Goal: Information Seeking & Learning: Learn about a topic

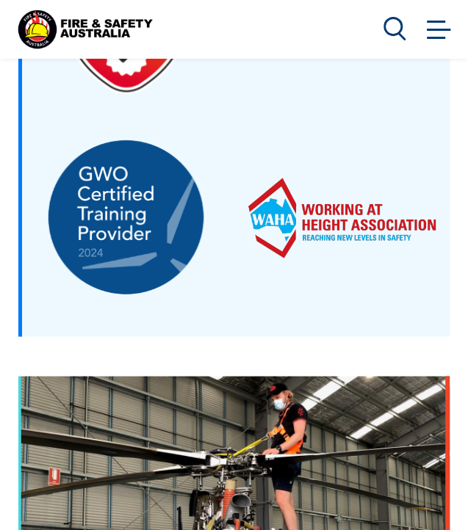
scroll to position [3315, 0]
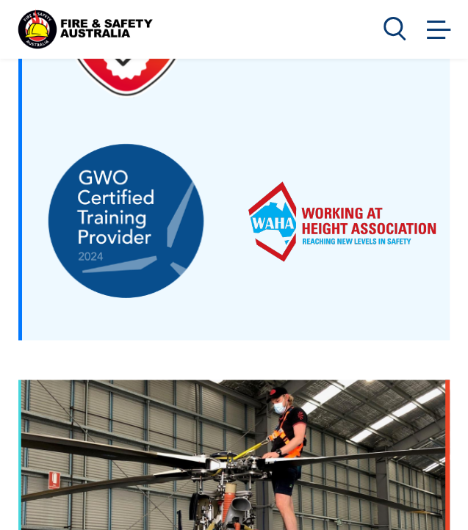
click at [437, 20] on link at bounding box center [438, 28] width 29 height 29
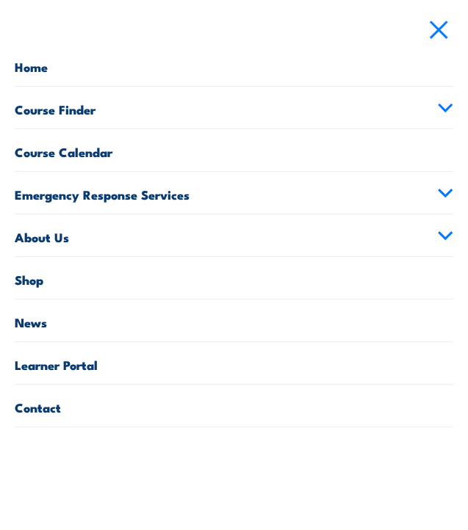
click at [79, 109] on link "Course Finder" at bounding box center [234, 108] width 438 height 42
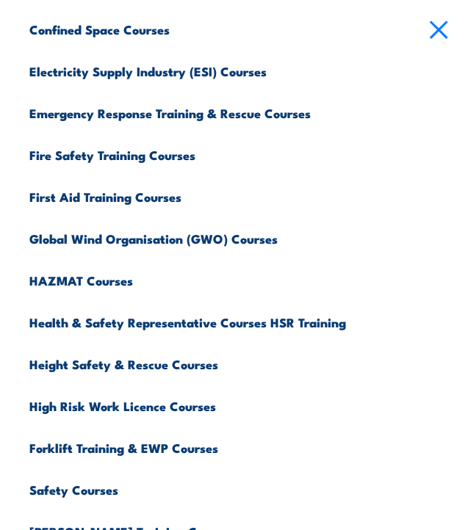
scroll to position [204, 0]
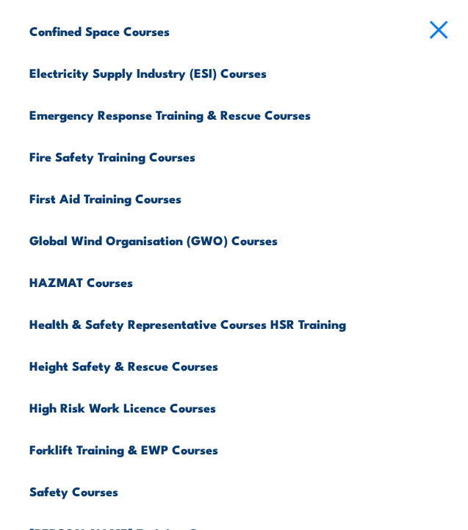
click at [90, 112] on link "Emergency Response Training & Rescue Courses" at bounding box center [241, 113] width 424 height 42
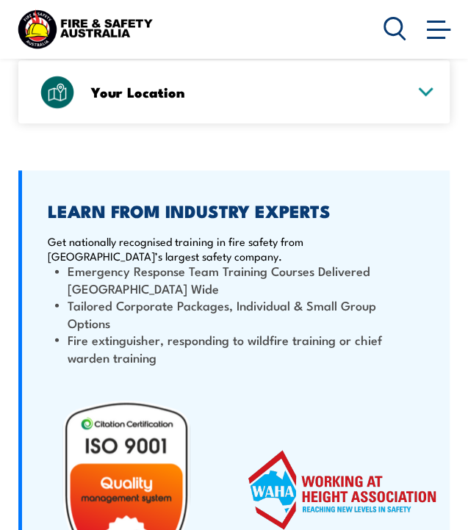
scroll to position [2833, 0]
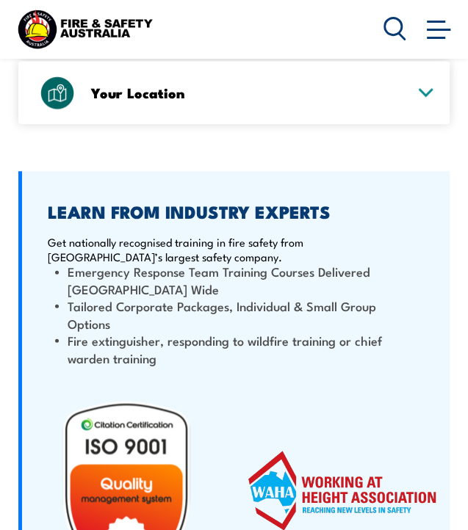
click at [424, 89] on icon at bounding box center [425, 92] width 13 height 7
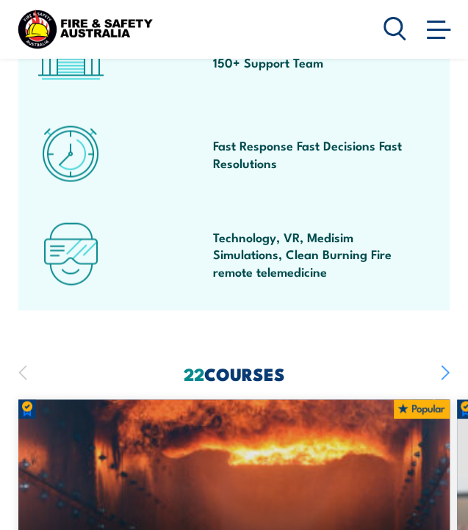
scroll to position [1038, 0]
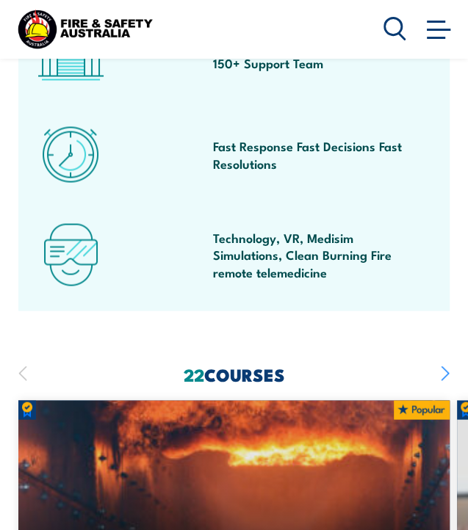
click at [446, 374] on icon "button" at bounding box center [444, 373] width 7 height 14
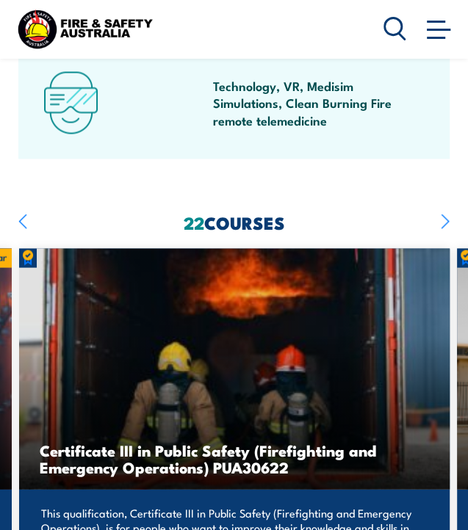
scroll to position [1198, 0]
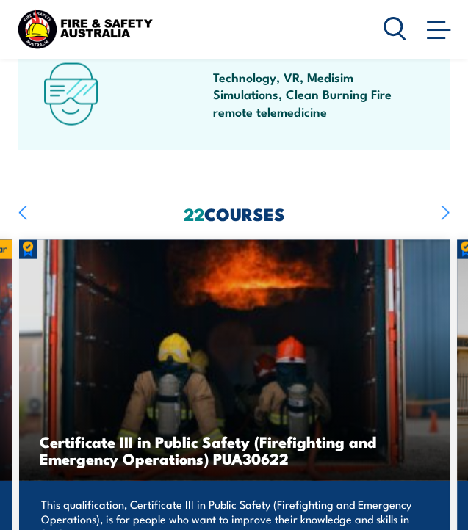
click at [446, 213] on icon "button" at bounding box center [444, 213] width 7 height 14
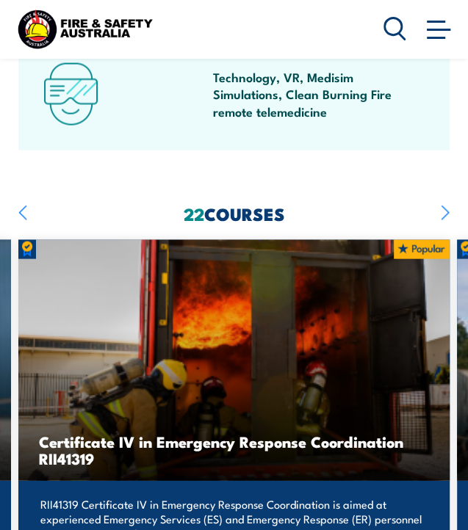
click at [446, 213] on icon "button" at bounding box center [444, 213] width 7 height 14
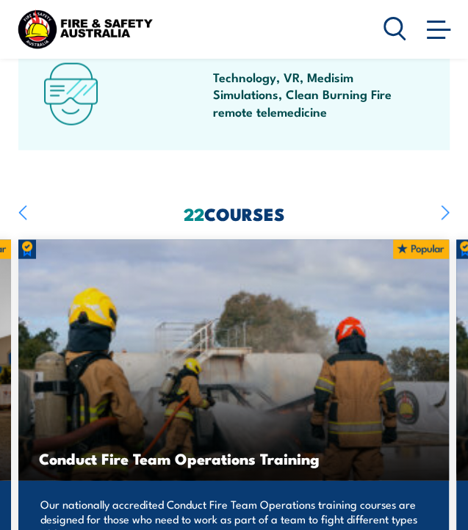
click at [446, 213] on icon "button" at bounding box center [444, 213] width 7 height 14
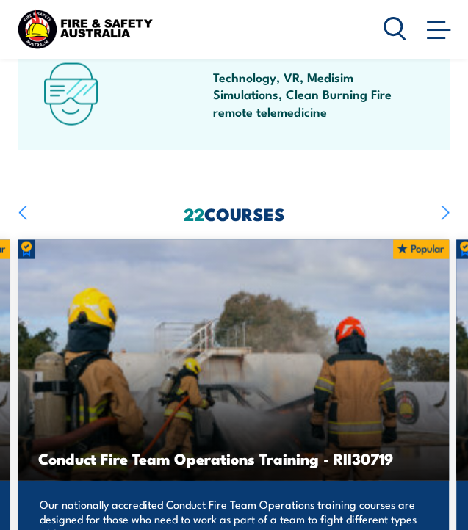
click at [446, 213] on icon "button" at bounding box center [444, 213] width 7 height 14
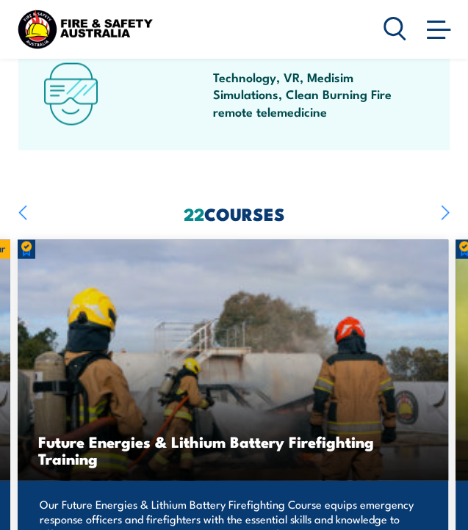
click at [446, 213] on icon "button" at bounding box center [444, 213] width 7 height 14
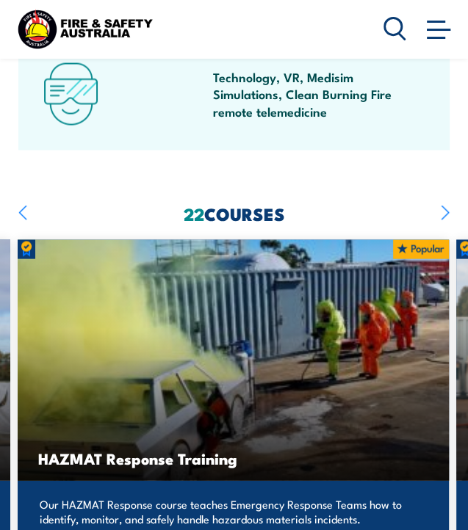
click at [446, 213] on icon "button" at bounding box center [444, 213] width 7 height 14
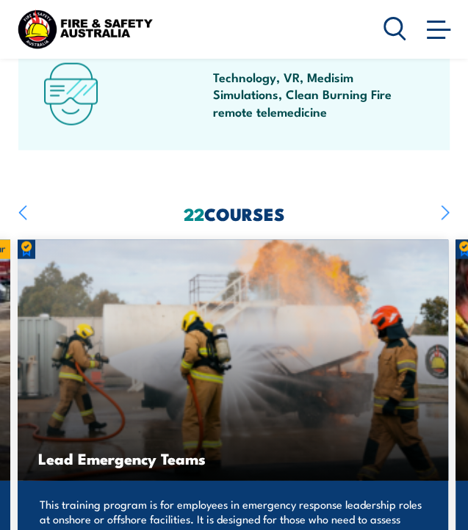
click at [446, 213] on icon "button" at bounding box center [444, 213] width 7 height 14
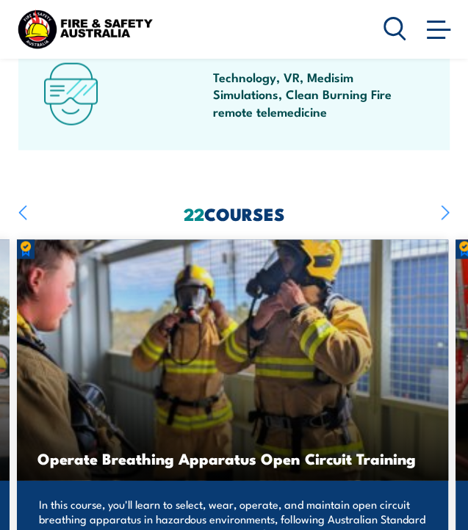
click at [446, 213] on icon "button" at bounding box center [444, 213] width 7 height 14
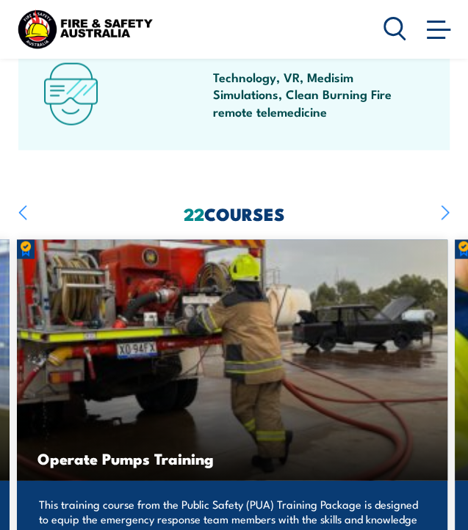
click at [446, 213] on icon "button" at bounding box center [444, 213] width 7 height 14
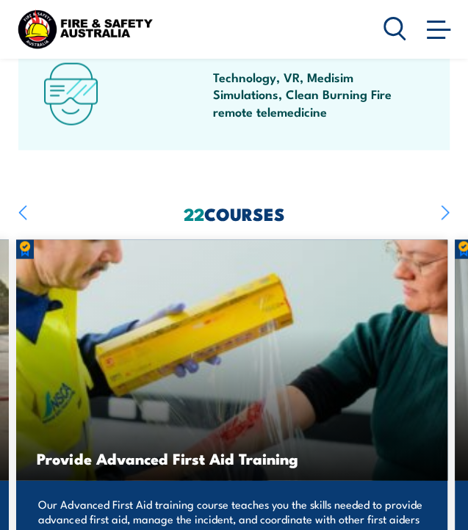
click at [446, 213] on icon "button" at bounding box center [444, 213] width 7 height 14
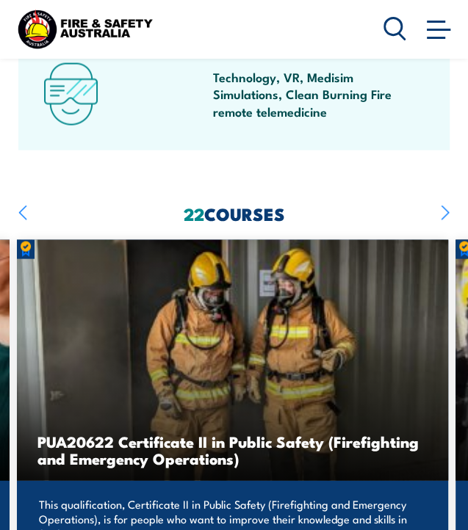
click at [446, 213] on icon "button" at bounding box center [444, 213] width 7 height 14
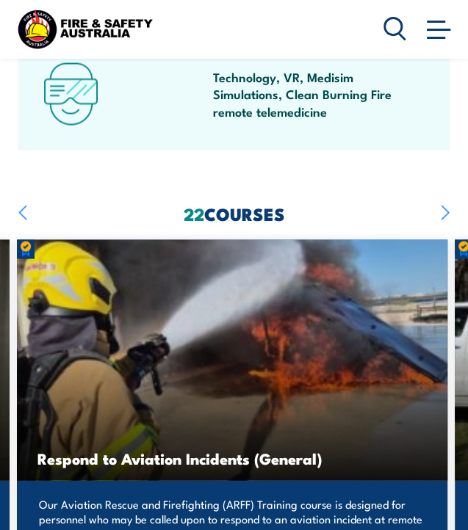
click at [446, 213] on icon "button" at bounding box center [444, 213] width 7 height 14
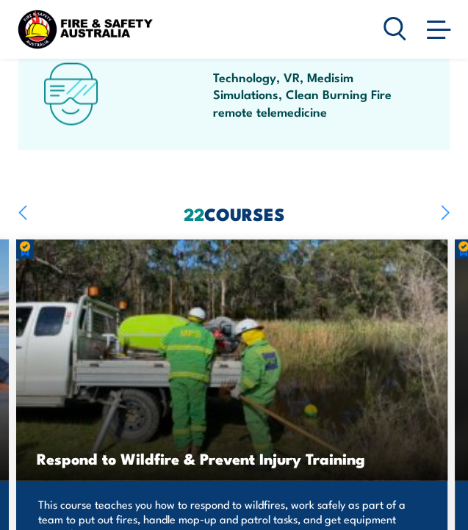
click at [446, 213] on icon "button" at bounding box center [444, 213] width 7 height 14
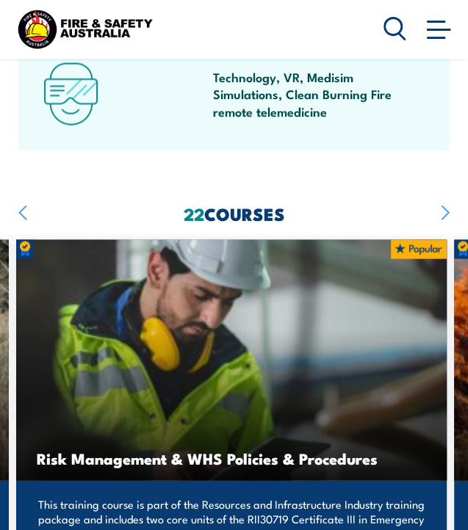
click at [446, 213] on icon "button" at bounding box center [444, 213] width 7 height 14
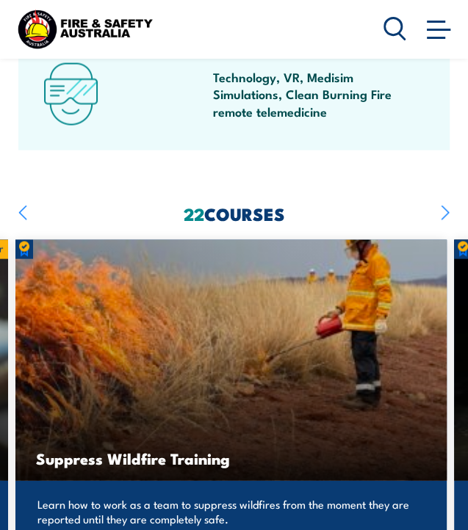
click at [446, 213] on icon "button" at bounding box center [444, 213] width 7 height 14
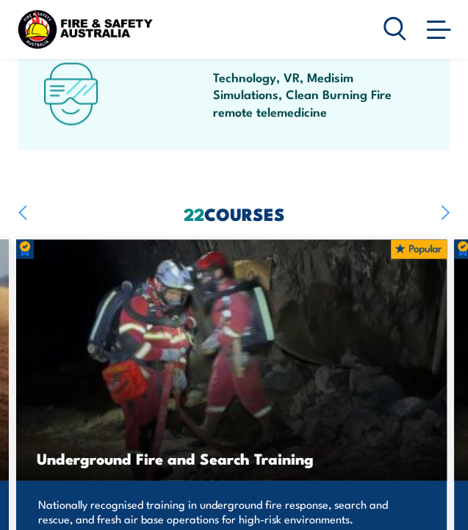
click at [446, 213] on icon "button" at bounding box center [444, 213] width 7 height 14
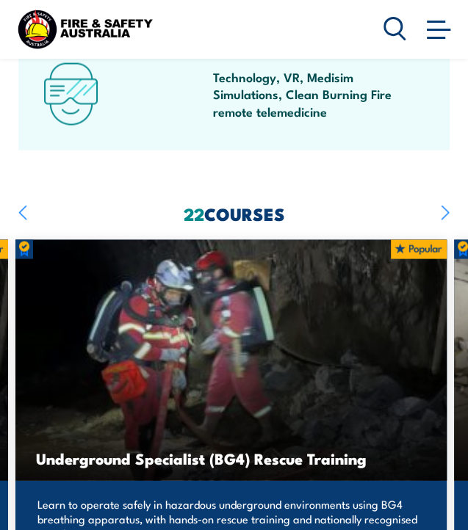
click at [446, 213] on icon "button" at bounding box center [444, 213] width 7 height 14
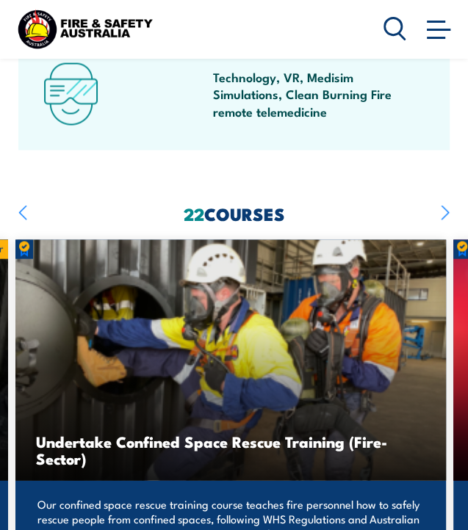
click at [446, 213] on icon "button" at bounding box center [444, 213] width 7 height 14
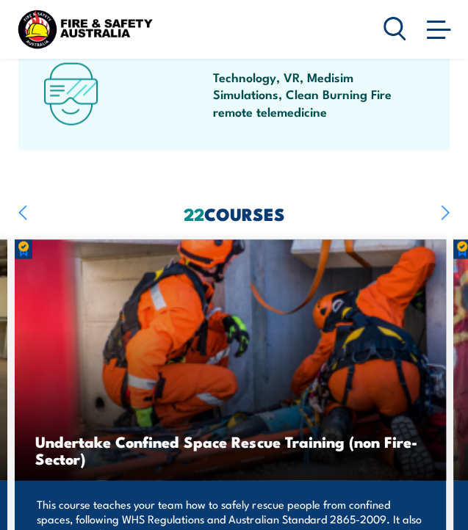
click at [446, 213] on icon "button" at bounding box center [444, 213] width 7 height 14
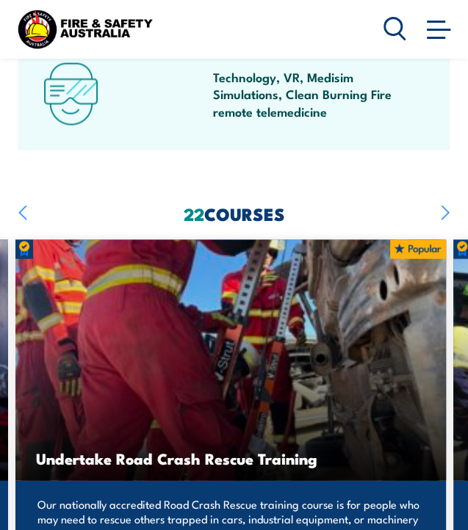
click at [446, 213] on icon "button" at bounding box center [444, 213] width 7 height 14
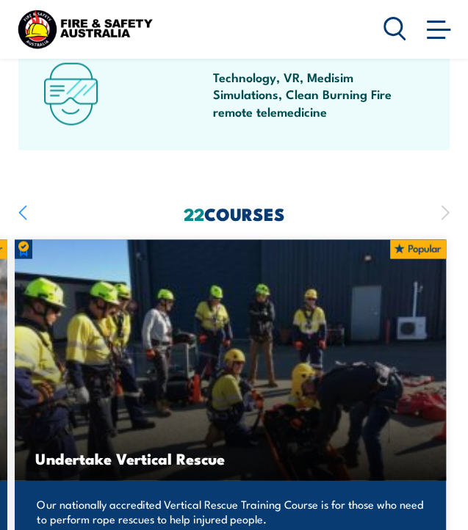
click at [446, 213] on icon "button" at bounding box center [444, 213] width 7 height 14
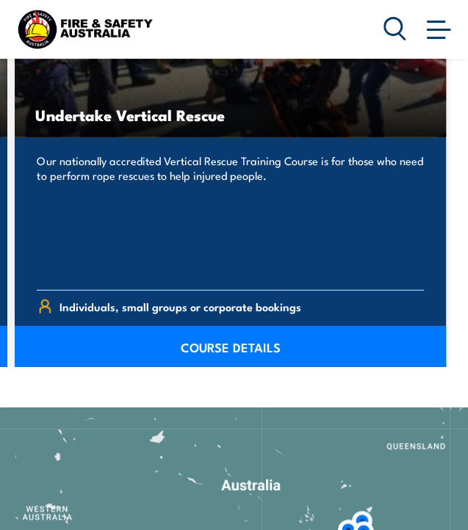
scroll to position [1543, 0]
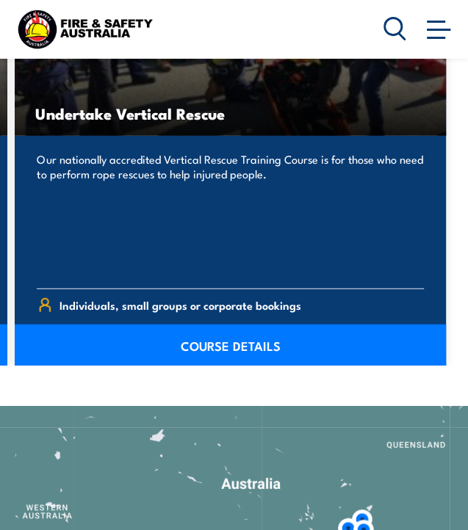
click at [239, 341] on link "COURSE DETAILS" at bounding box center [230, 344] width 431 height 41
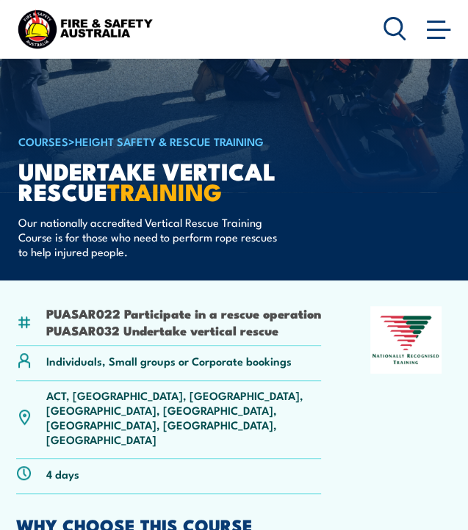
scroll to position [90, 0]
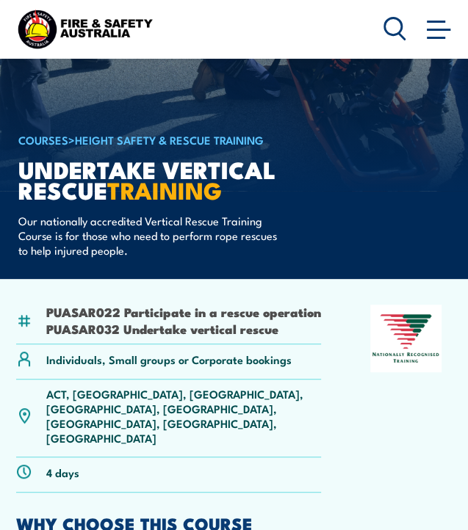
click at [133, 415] on p "ACT, NSW, NT, QLD, SA, TAS, VIC, WA" at bounding box center [183, 415] width 275 height 59
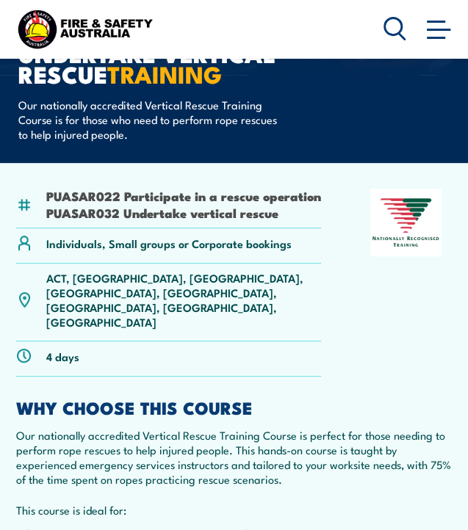
scroll to position [207, 0]
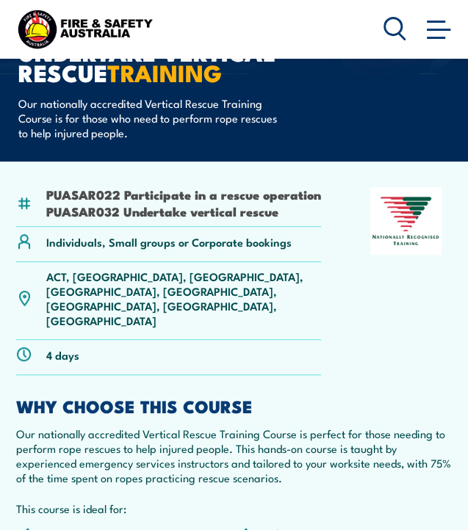
click at [132, 300] on p "ACT, NSW, NT, QLD, SA, TAS, VIC, WA" at bounding box center [183, 298] width 275 height 59
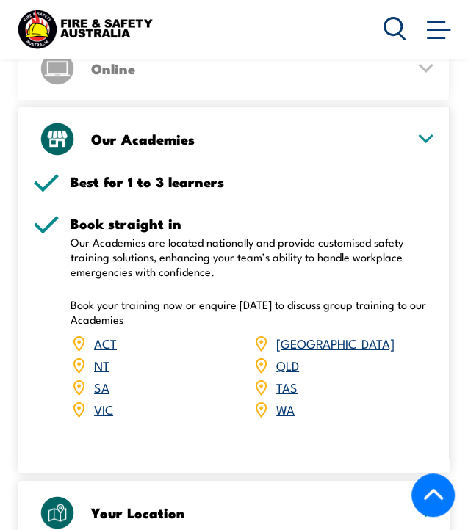
scroll to position [1960, 0]
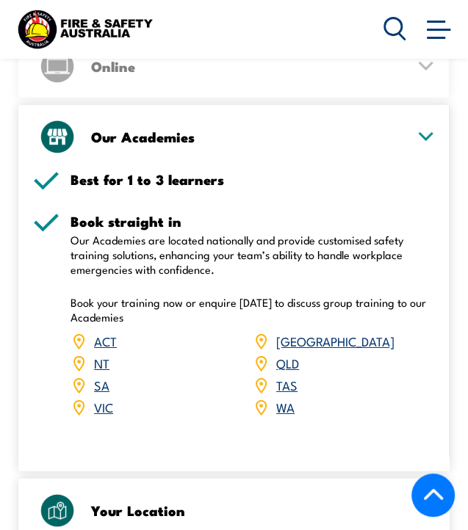
click at [282, 354] on link "QLD" at bounding box center [287, 363] width 23 height 18
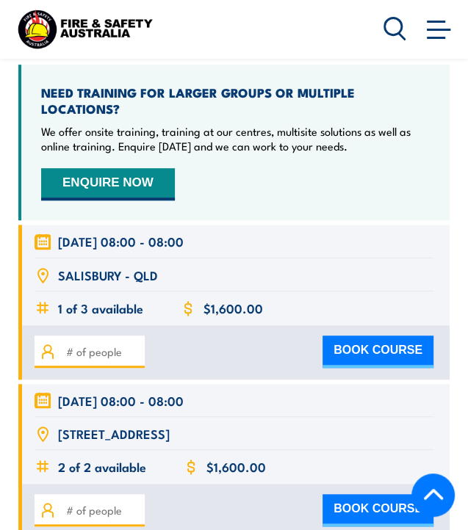
scroll to position [2664, 0]
